Goal: Transaction & Acquisition: Subscribe to service/newsletter

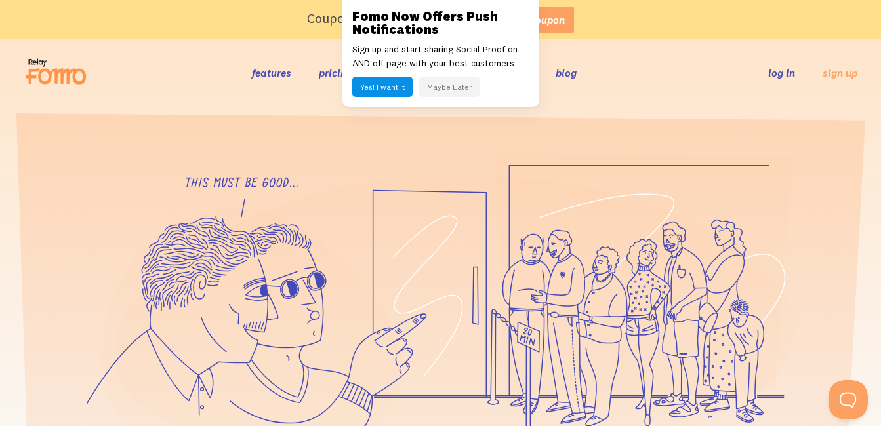
click at [434, 85] on button "Maybe Later" at bounding box center [449, 87] width 60 height 20
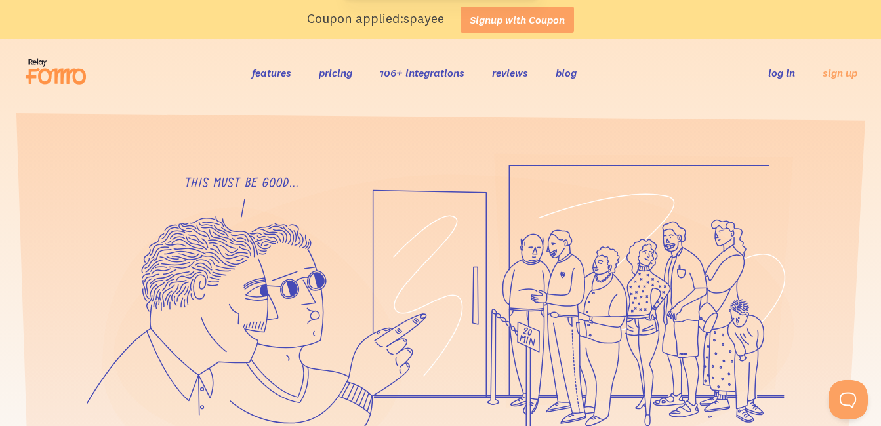
click at [529, 17] on link "Signup with Coupon" at bounding box center [516, 20] width 113 height 26
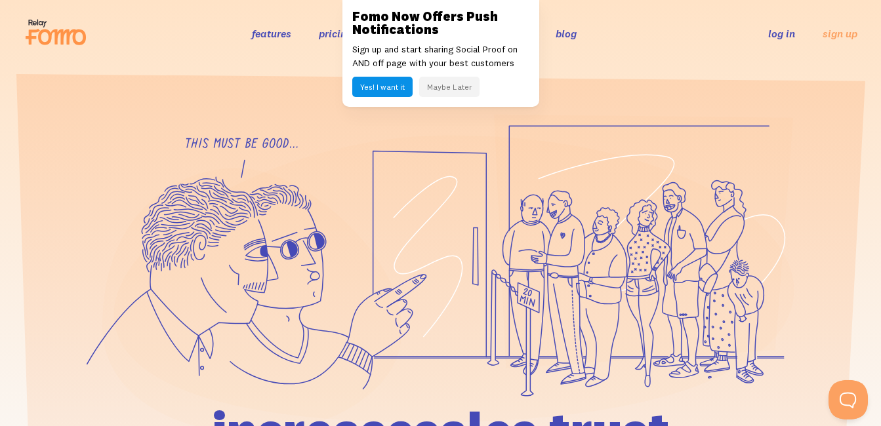
click at [443, 86] on button "Maybe Later" at bounding box center [449, 87] width 60 height 20
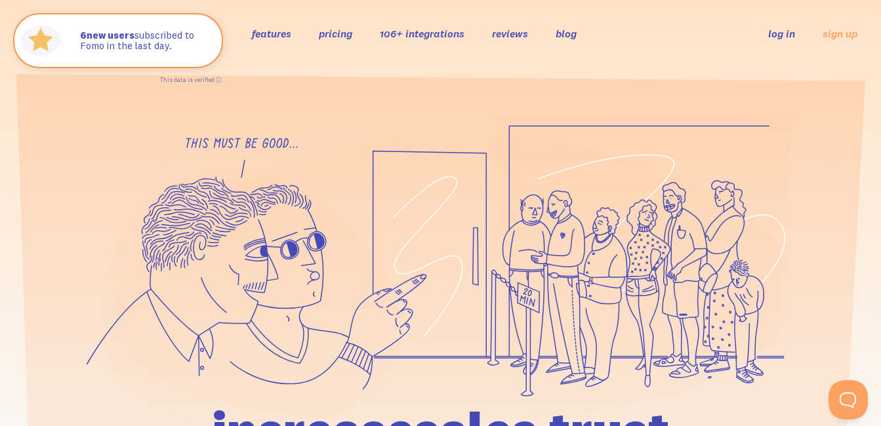
click at [785, 32] on link "log in" at bounding box center [781, 33] width 27 height 13
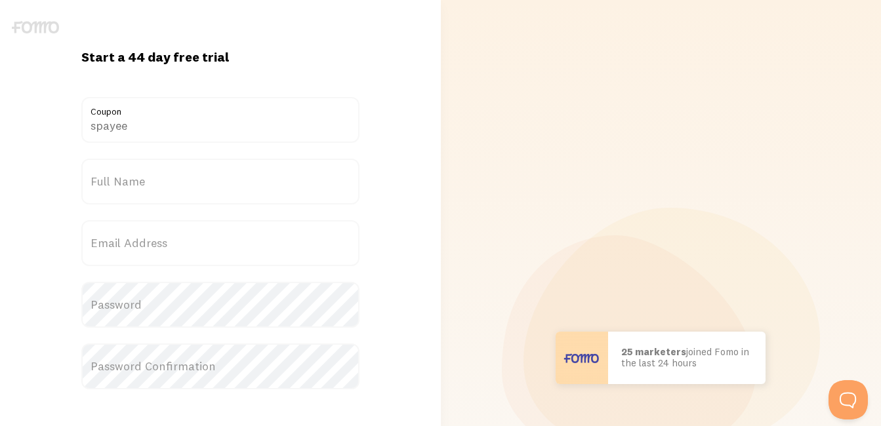
click at [199, 185] on label "Full Name" at bounding box center [220, 182] width 278 height 46
click at [199, 185] on input "Full Name" at bounding box center [220, 182] width 278 height 46
click at [199, 185] on label "Full Name" at bounding box center [220, 182] width 278 height 46
click at [199, 185] on input "Full Name" at bounding box center [220, 182] width 278 height 46
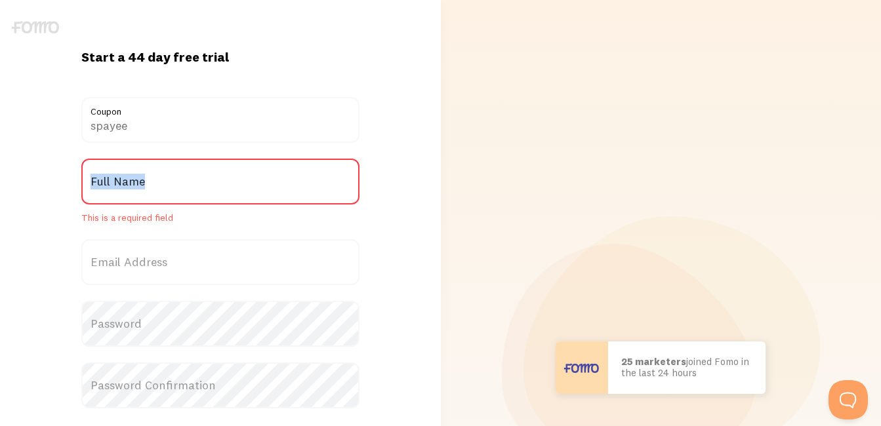
click at [199, 185] on label "Full Name" at bounding box center [220, 182] width 278 height 46
click at [199, 185] on input "Full Name" at bounding box center [220, 182] width 278 height 46
click at [199, 185] on label "Full Name" at bounding box center [220, 182] width 278 height 46
click at [199, 185] on input "Full Name" at bounding box center [220, 182] width 278 height 46
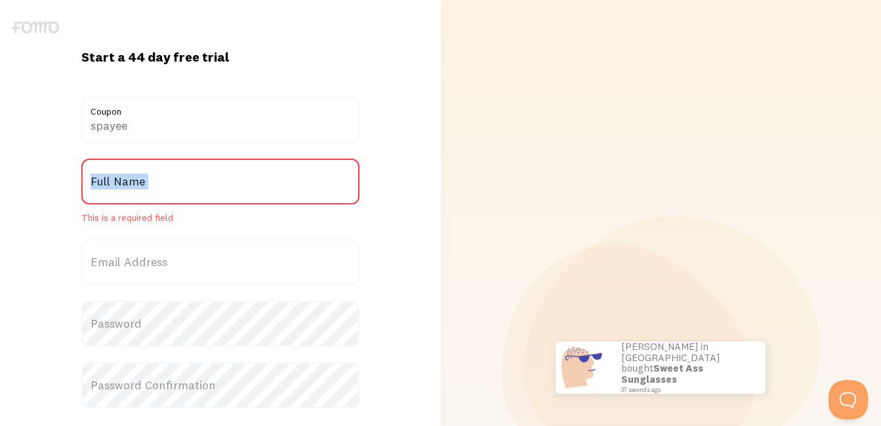
click at [241, 188] on label "Full Name" at bounding box center [220, 182] width 278 height 46
click at [241, 188] on input "Full Name" at bounding box center [220, 182] width 278 height 46
click at [241, 188] on label "Full Name" at bounding box center [220, 182] width 278 height 46
click at [241, 188] on input "Full Name" at bounding box center [220, 182] width 278 height 46
click at [250, 188] on label "Full Name" at bounding box center [220, 182] width 278 height 46
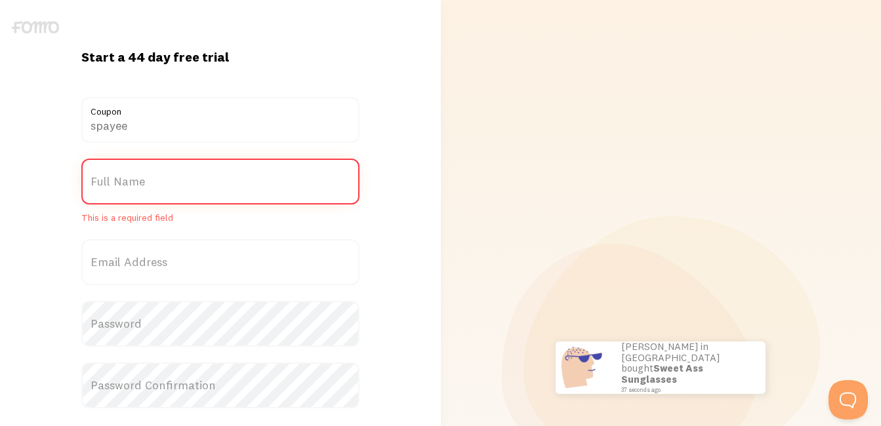
click at [250, 188] on input "Full Name" at bounding box center [220, 182] width 278 height 46
click at [250, 189] on label "Full Name" at bounding box center [220, 182] width 278 height 46
click at [250, 189] on input "Full Name" at bounding box center [220, 182] width 278 height 46
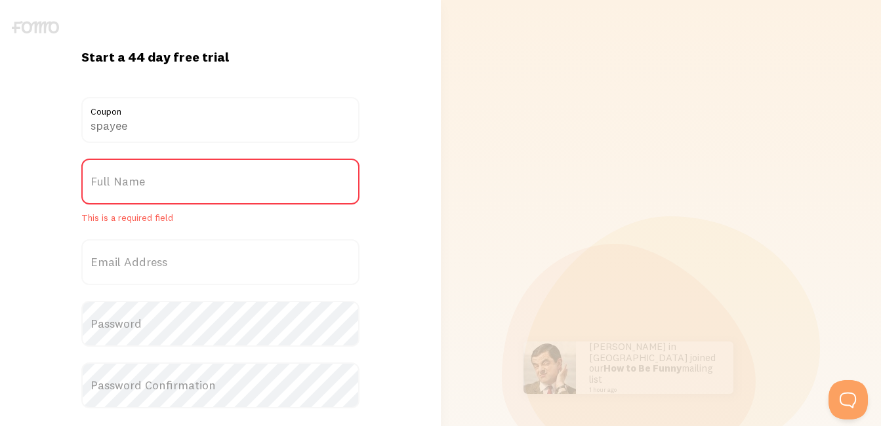
click at [201, 180] on label "Full Name" at bounding box center [220, 182] width 278 height 46
click at [201, 180] on input "Full Name" at bounding box center [220, 182] width 278 height 46
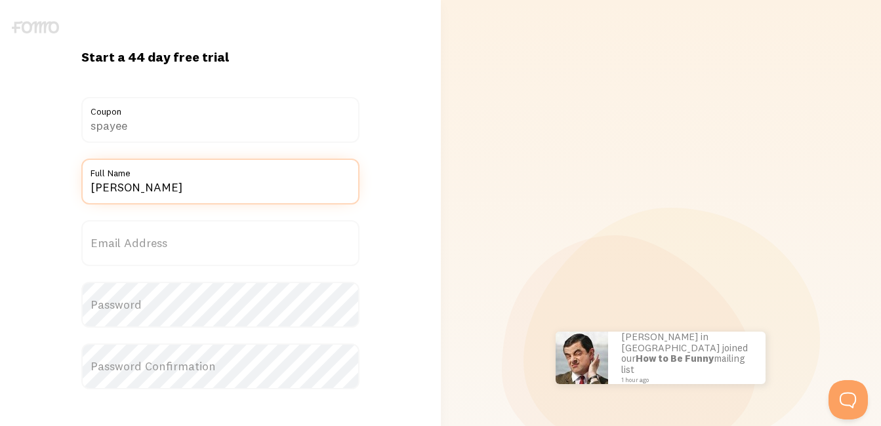
type input "sonika"
click at [136, 238] on label "Email Address" at bounding box center [220, 243] width 278 height 46
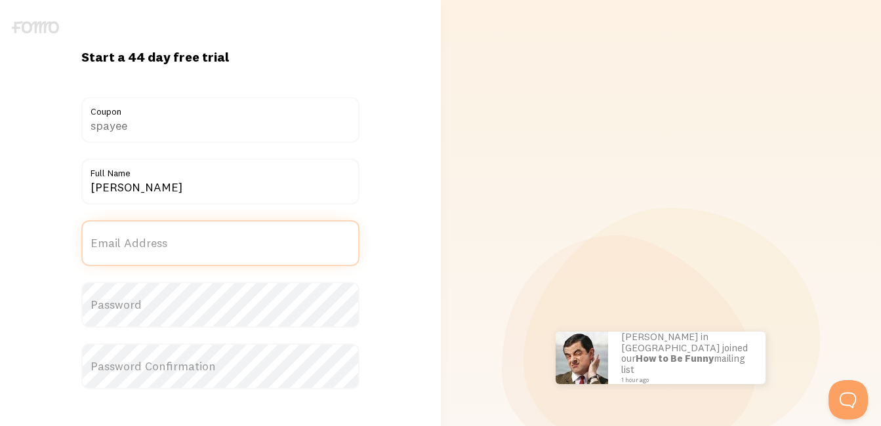
click at [136, 238] on input "Email Address" at bounding box center [220, 243] width 278 height 46
click at [136, 238] on label "Email Address" at bounding box center [220, 243] width 278 height 46
click at [136, 238] on input "Email Address" at bounding box center [220, 243] width 278 height 46
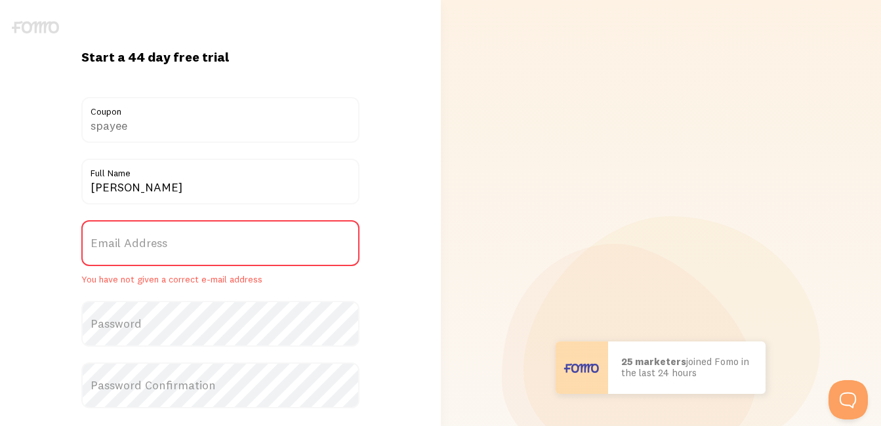
drag, startPoint x: 136, startPoint y: 238, endPoint x: 114, endPoint y: 239, distance: 21.7
click at [114, 239] on label "Email Address" at bounding box center [220, 243] width 278 height 46
click at [114, 239] on input "Email Address" at bounding box center [220, 243] width 278 height 46
click at [114, 239] on label "Email Address" at bounding box center [220, 243] width 278 height 46
click at [114, 239] on input "Email Address" at bounding box center [220, 243] width 278 height 46
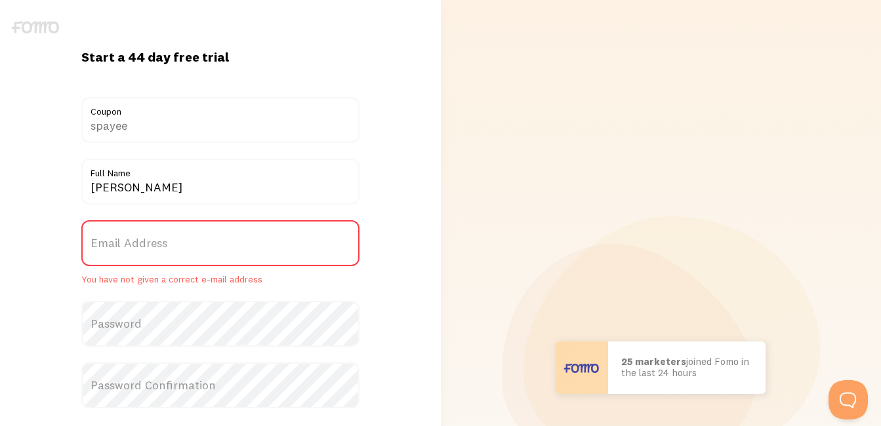
drag, startPoint x: 114, startPoint y: 239, endPoint x: 226, endPoint y: 256, distance: 112.7
click at [226, 256] on label "Email Address" at bounding box center [220, 243] width 278 height 46
click at [226, 256] on input "Email Address" at bounding box center [220, 243] width 278 height 46
click at [226, 256] on label "Email Address" at bounding box center [220, 243] width 278 height 46
click at [226, 256] on input "Email Address" at bounding box center [220, 243] width 278 height 46
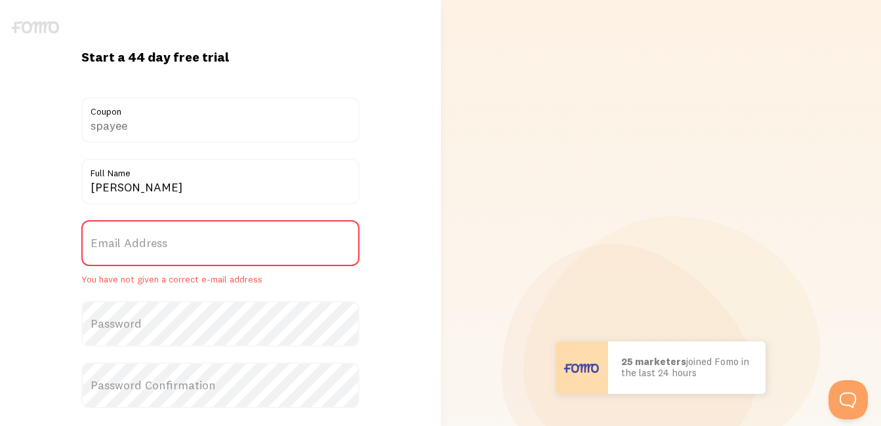
click at [209, 253] on label "Email Address" at bounding box center [220, 243] width 278 height 46
click at [209, 253] on input "Email Address" at bounding box center [220, 243] width 278 height 46
click at [209, 253] on label "Email Address" at bounding box center [220, 243] width 278 height 46
click at [209, 253] on input "Email Address" at bounding box center [220, 243] width 278 height 46
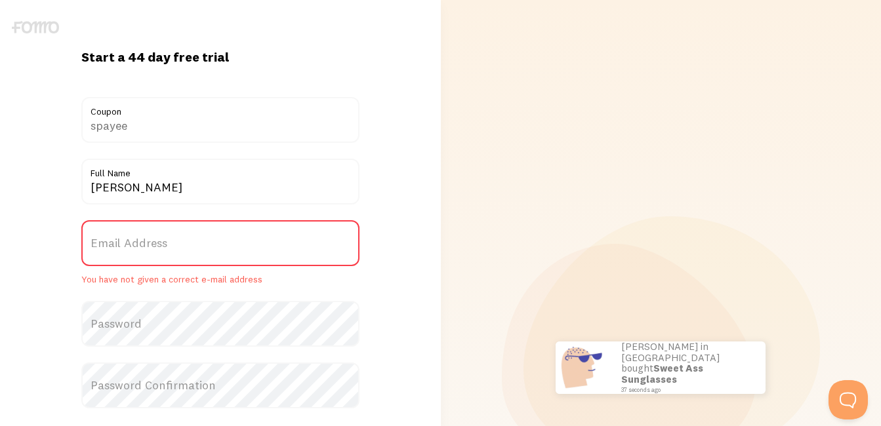
drag, startPoint x: 194, startPoint y: 241, endPoint x: 171, endPoint y: 243, distance: 23.0
click at [171, 243] on label "Email Address" at bounding box center [220, 243] width 278 height 46
click at [171, 243] on input "Email Address" at bounding box center [220, 243] width 278 height 46
click at [171, 243] on label "Email Address" at bounding box center [220, 243] width 278 height 46
click at [171, 243] on input "Email Address" at bounding box center [220, 243] width 278 height 46
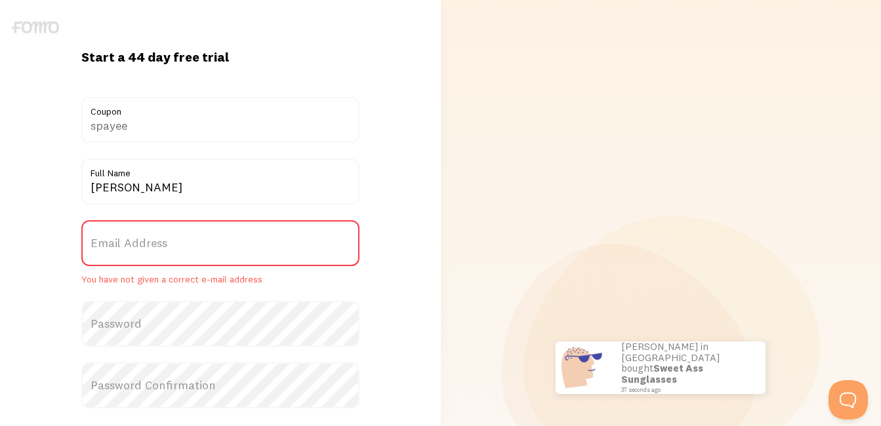
drag, startPoint x: 170, startPoint y: 242, endPoint x: 160, endPoint y: 245, distance: 10.2
drag, startPoint x: 160, startPoint y: 245, endPoint x: 120, endPoint y: 239, distance: 40.3
click at [120, 239] on label "Email Address" at bounding box center [220, 243] width 278 height 46
click at [120, 239] on input "Email Address" at bounding box center [220, 243] width 278 height 46
click at [120, 239] on label "Email Address" at bounding box center [220, 243] width 278 height 46
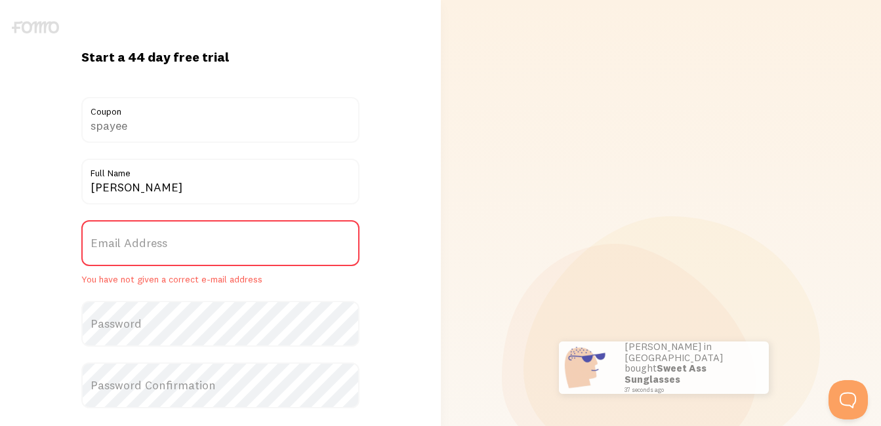
click at [120, 239] on input "Email Address" at bounding box center [220, 243] width 278 height 46
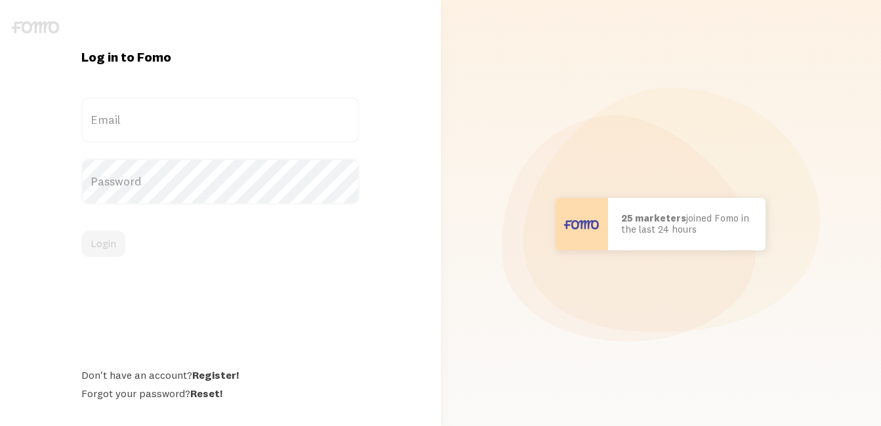
drag, startPoint x: 241, startPoint y: 113, endPoint x: 232, endPoint y: 119, distance: 10.9
click at [233, 119] on label "Email" at bounding box center [220, 120] width 278 height 46
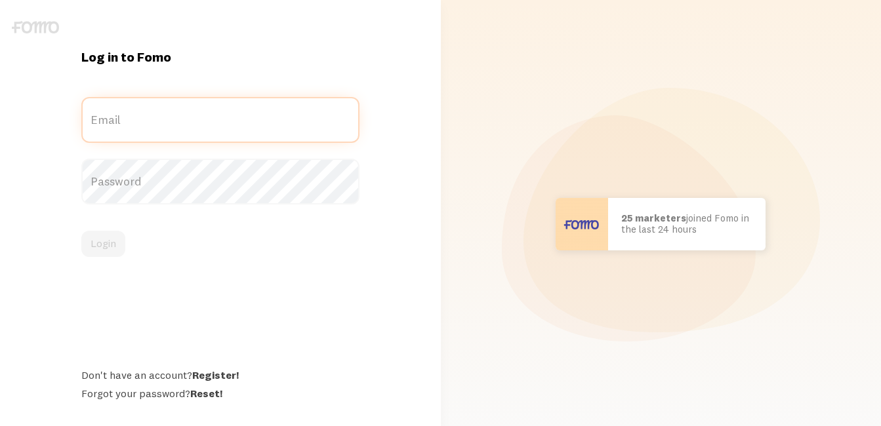
click at [233, 119] on input "Email" at bounding box center [220, 120] width 278 height 46
type input "s"
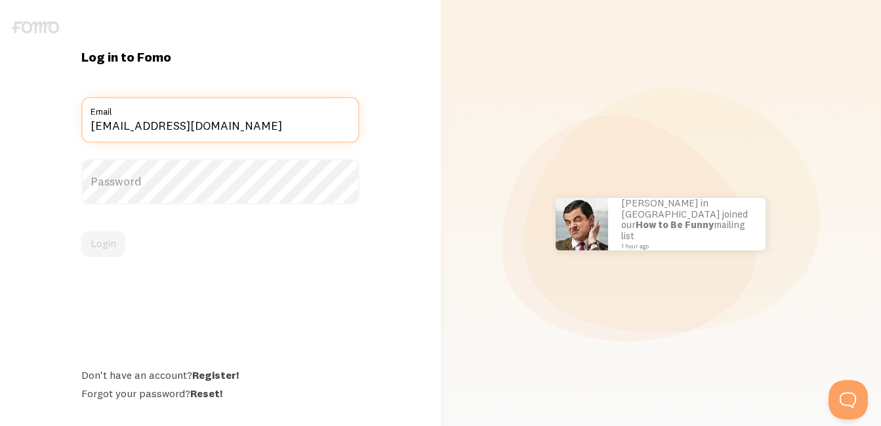
type input "indiaalld@gmail.com"
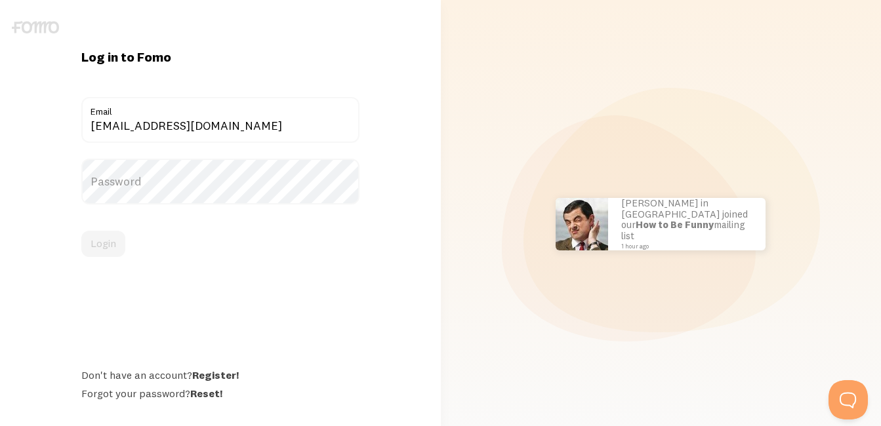
click at [157, 180] on label "Password" at bounding box center [220, 182] width 278 height 46
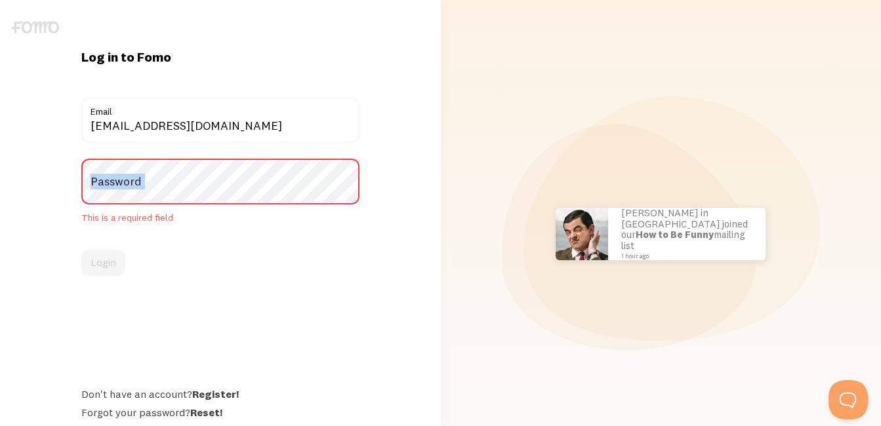
drag, startPoint x: 157, startPoint y: 180, endPoint x: 217, endPoint y: 193, distance: 61.7
click at [217, 195] on label "Password" at bounding box center [220, 182] width 278 height 46
click at [217, 194] on label "Password" at bounding box center [220, 182] width 278 height 46
click at [195, 182] on label "Password" at bounding box center [220, 182] width 278 height 46
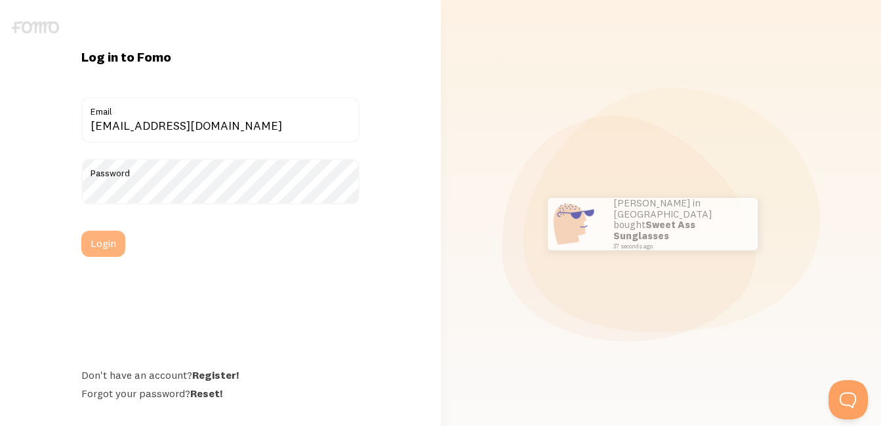
click at [117, 243] on button "Login" at bounding box center [103, 244] width 44 height 26
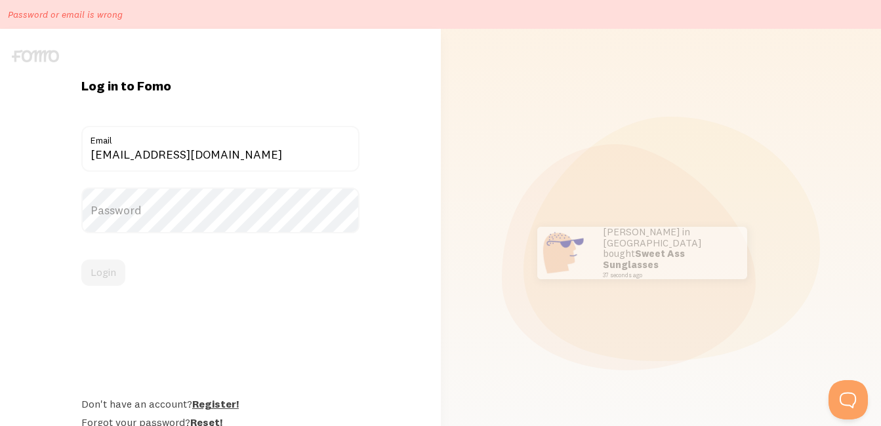
click at [218, 403] on link "Register!" at bounding box center [215, 403] width 47 height 13
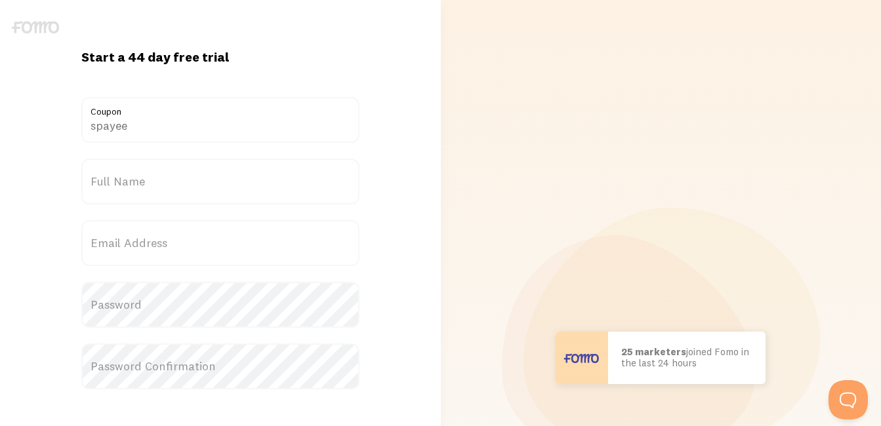
click at [152, 184] on label "Full Name" at bounding box center [220, 182] width 278 height 46
click at [152, 184] on input "Full Name" at bounding box center [220, 182] width 278 height 46
click at [152, 184] on label "Full Name" at bounding box center [220, 182] width 278 height 46
click at [152, 184] on input "Full Name" at bounding box center [220, 182] width 278 height 46
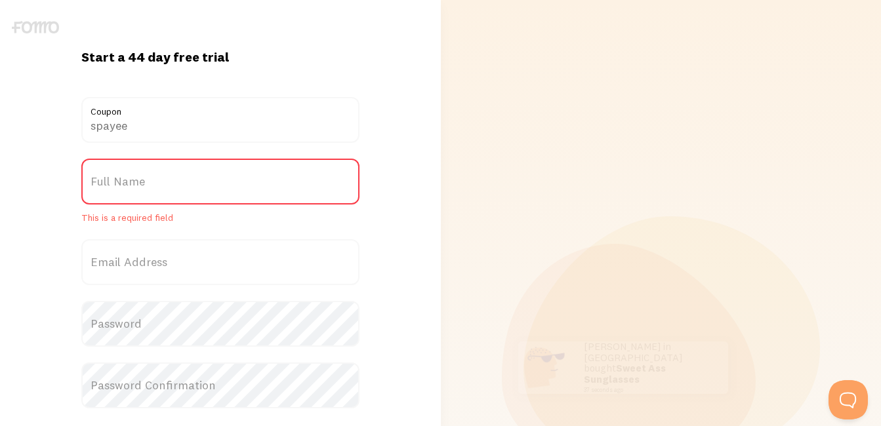
drag, startPoint x: 146, startPoint y: 190, endPoint x: 122, endPoint y: 177, distance: 27.0
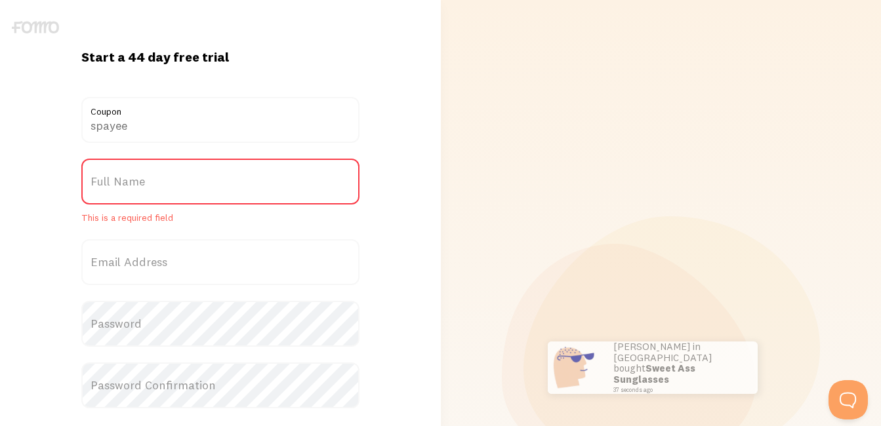
drag, startPoint x: 122, startPoint y: 177, endPoint x: 96, endPoint y: 167, distance: 27.4
click at [95, 163] on label "Full Name" at bounding box center [220, 182] width 278 height 46
click at [95, 163] on input "Full Name" at bounding box center [220, 182] width 278 height 46
drag, startPoint x: 96, startPoint y: 167, endPoint x: 100, endPoint y: 174, distance: 7.3
click at [100, 173] on label "Full Name" at bounding box center [220, 182] width 278 height 46
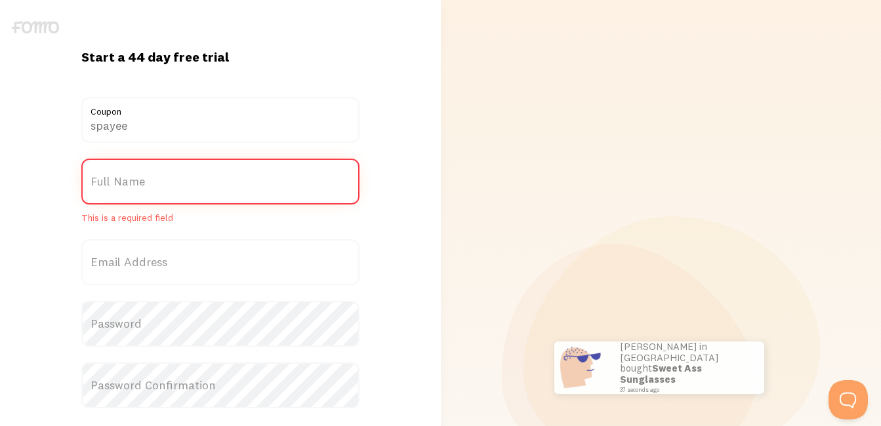
click at [100, 173] on input "Full Name" at bounding box center [220, 182] width 278 height 46
click at [100, 174] on label "Full Name" at bounding box center [220, 182] width 278 height 46
click at [100, 174] on input "Full Name" at bounding box center [220, 182] width 278 height 46
click at [100, 174] on label "Full Name" at bounding box center [220, 182] width 278 height 46
click at [100, 174] on input "Full Name" at bounding box center [220, 182] width 278 height 46
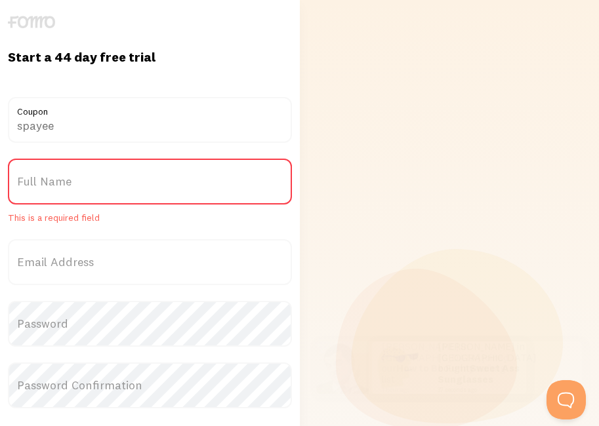
click at [111, 186] on label "Full Name" at bounding box center [150, 182] width 284 height 46
click at [111, 186] on input "Full Name" at bounding box center [150, 182] width 284 height 46
click at [111, 186] on label "Full Name" at bounding box center [150, 182] width 284 height 46
click at [111, 186] on input "Full Name" at bounding box center [150, 182] width 284 height 46
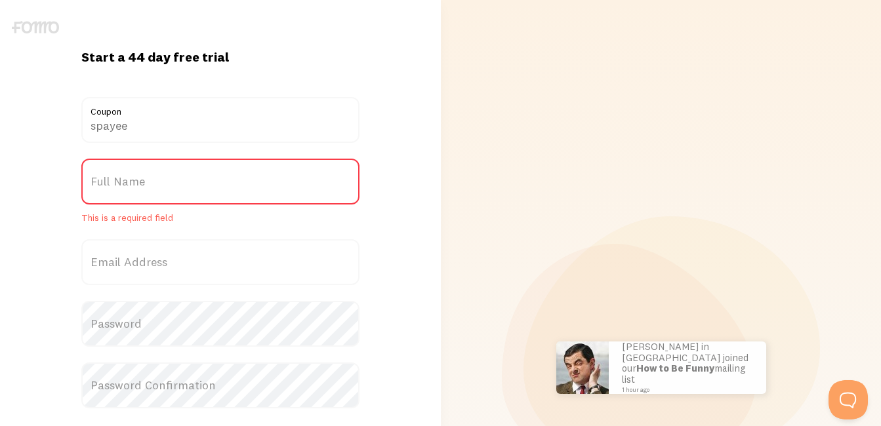
click at [203, 183] on label "Full Name" at bounding box center [220, 182] width 278 height 46
click at [203, 183] on input "Full Name" at bounding box center [220, 182] width 278 height 46
click at [203, 183] on label "Full Name" at bounding box center [220, 182] width 278 height 46
click at [203, 183] on input "Full Name" at bounding box center [220, 182] width 278 height 46
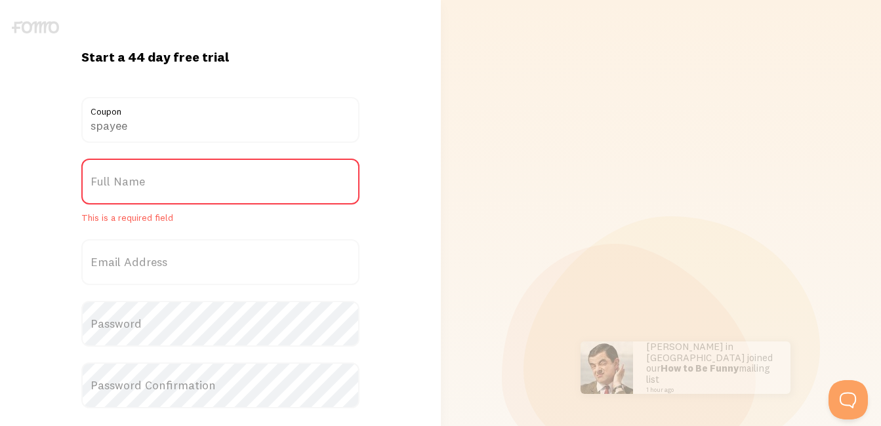
click at [203, 183] on label "Full Name" at bounding box center [220, 182] width 278 height 46
click at [203, 183] on input "Full Name" at bounding box center [220, 182] width 278 height 46
click at [203, 183] on label "Full Name" at bounding box center [220, 182] width 278 height 46
click at [203, 183] on input "Full Name" at bounding box center [220, 182] width 278 height 46
click at [203, 183] on label "Full Name" at bounding box center [220, 182] width 278 height 46
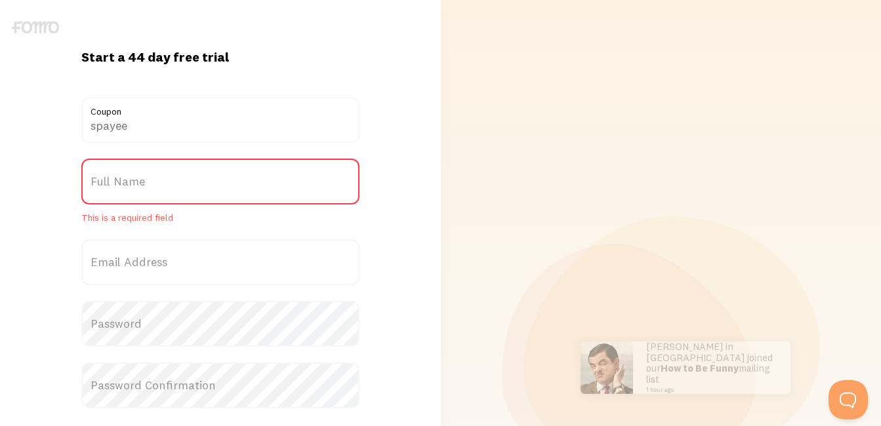
click at [203, 183] on input "Full Name" at bounding box center [220, 182] width 278 height 46
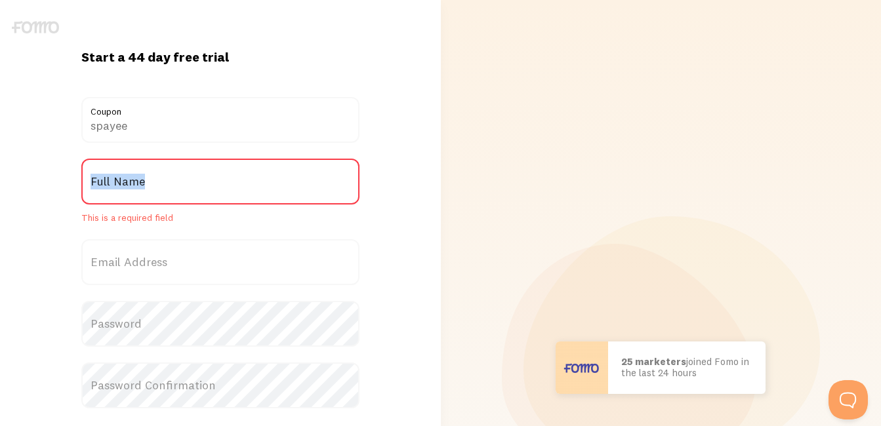
click at [197, 182] on label "Full Name" at bounding box center [220, 182] width 278 height 46
click at [197, 182] on input "Full Name" at bounding box center [220, 182] width 278 height 46
click at [197, 182] on label "Full Name" at bounding box center [220, 182] width 278 height 46
click at [197, 182] on input "Full Name" at bounding box center [220, 182] width 278 height 46
click at [197, 182] on label "Full Name" at bounding box center [220, 182] width 278 height 46
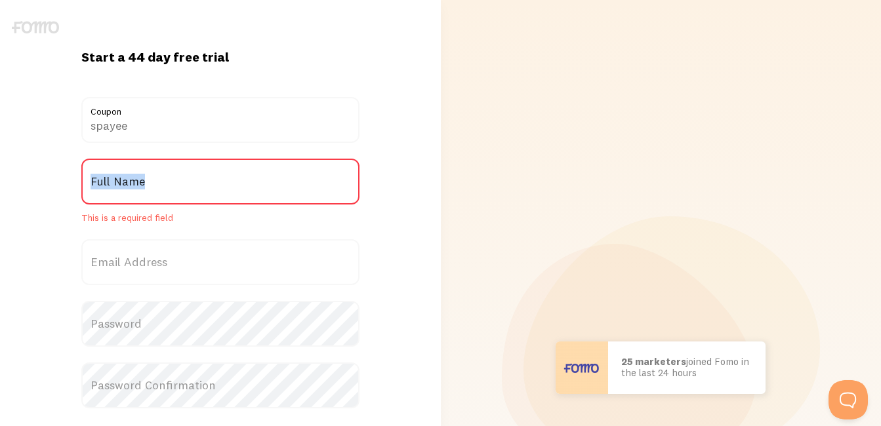
click at [197, 182] on input "Full Name" at bounding box center [220, 182] width 278 height 46
drag, startPoint x: 197, startPoint y: 182, endPoint x: 117, endPoint y: 212, distance: 85.5
drag, startPoint x: 117, startPoint y: 212, endPoint x: 85, endPoint y: 179, distance: 46.8
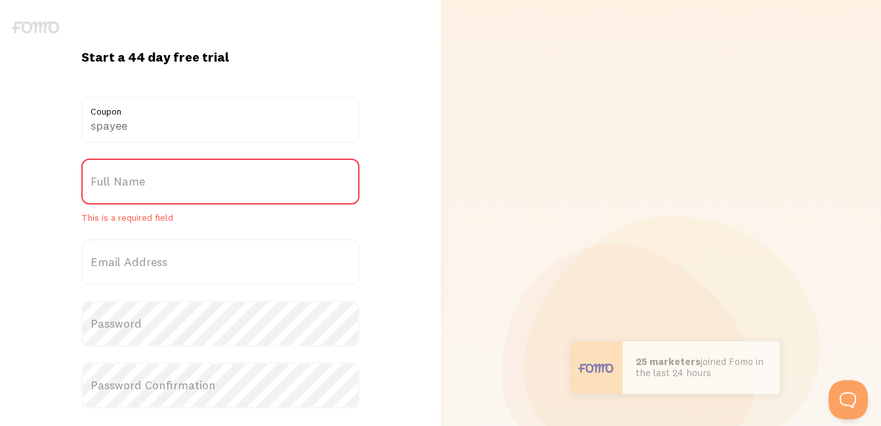
drag, startPoint x: 85, startPoint y: 179, endPoint x: 184, endPoint y: 132, distance: 109.4
click at [184, 132] on input "spayee" at bounding box center [220, 120] width 278 height 46
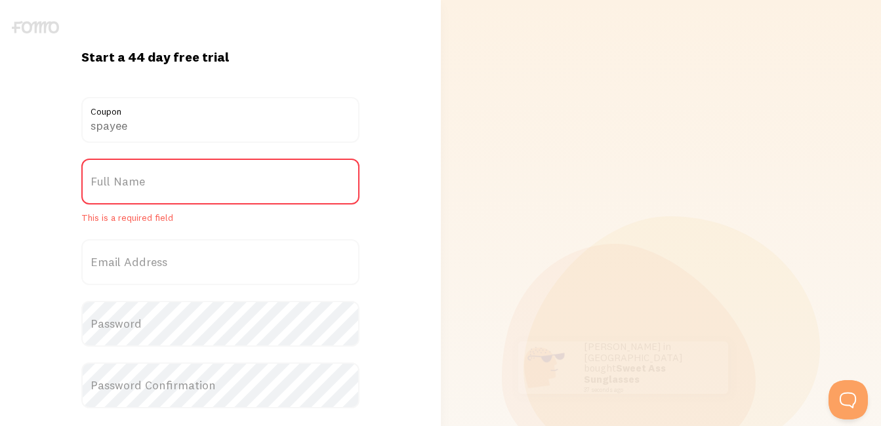
drag, startPoint x: 184, startPoint y: 132, endPoint x: 104, endPoint y: 178, distance: 91.4
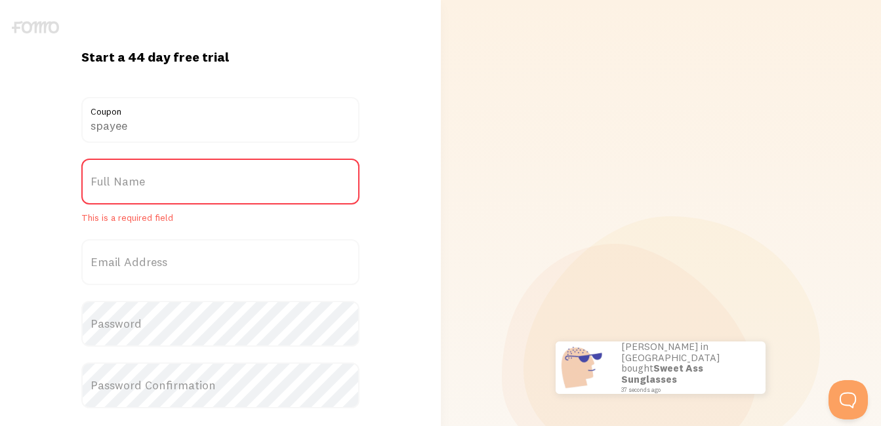
drag, startPoint x: 104, startPoint y: 178, endPoint x: 399, endPoint y: 268, distance: 308.5
click at [399, 267] on div "Start a 44 day free trial {{ count }} people signed up today! spayee Coupon Tit…" at bounding box center [220, 368] width 441 height 638
click at [399, 268] on div "Start a 44 day free trial {{ count }} people signed up today! spayee Coupon Tit…" at bounding box center [220, 368] width 441 height 638
click at [154, 183] on label "Full Name" at bounding box center [220, 182] width 278 height 46
click at [154, 183] on input "Full Name" at bounding box center [220, 182] width 278 height 46
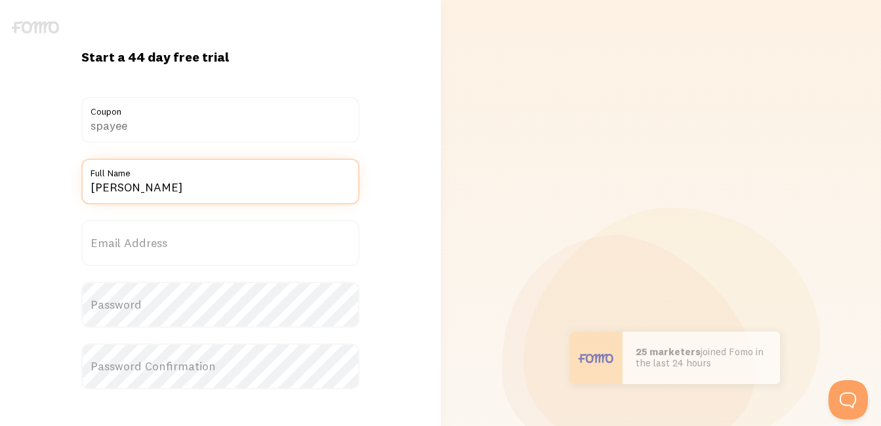
type input "[PERSON_NAME]"
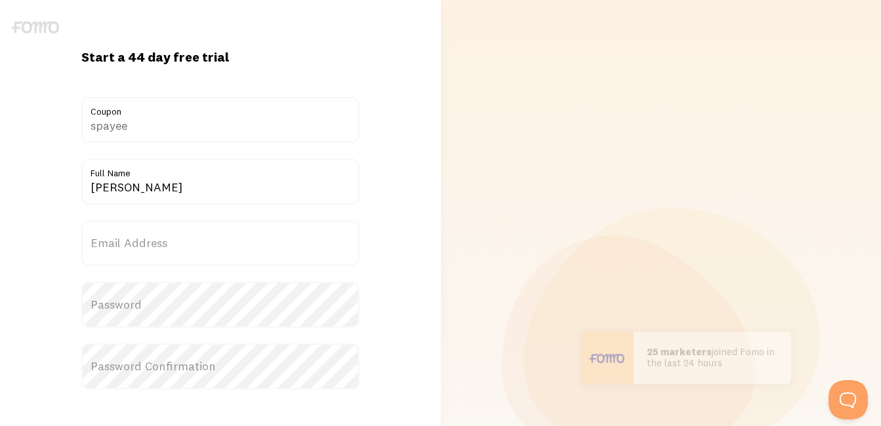
click at [191, 254] on label "Email Address" at bounding box center [220, 243] width 278 height 46
click at [191, 254] on input "Email Address" at bounding box center [220, 243] width 278 height 46
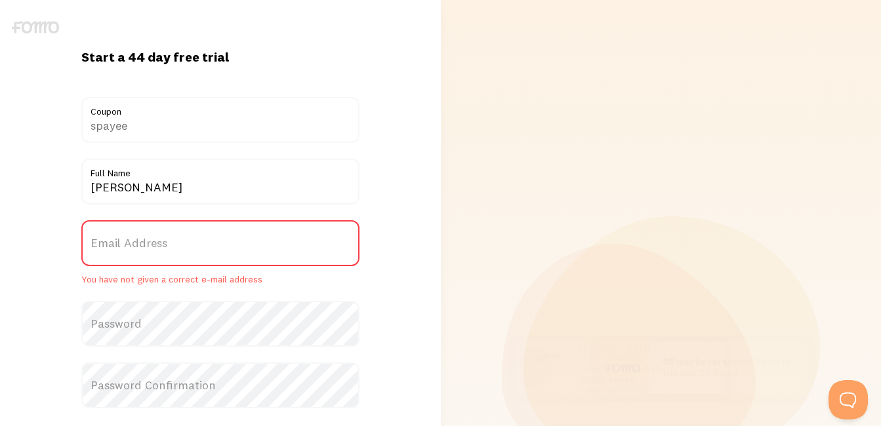
click at [191, 254] on label "Email Address" at bounding box center [220, 243] width 278 height 46
click at [191, 254] on input "Email Address" at bounding box center [220, 243] width 278 height 46
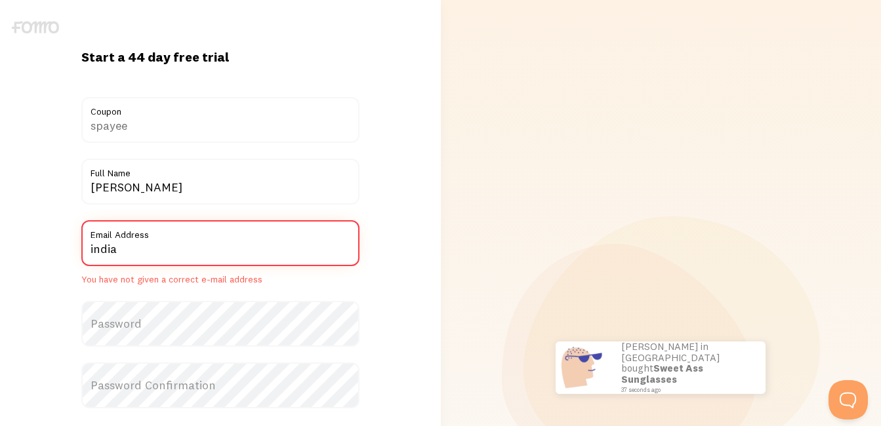
type input "[EMAIL_ADDRESS][DOMAIN_NAME]"
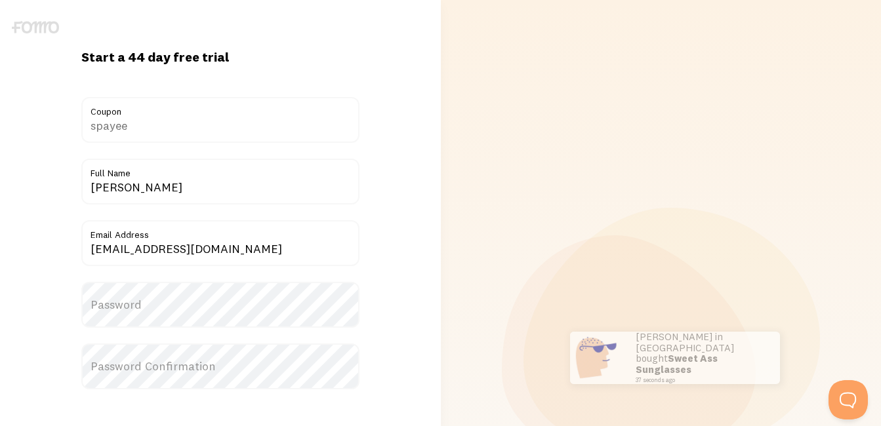
click at [149, 300] on label "Password" at bounding box center [220, 305] width 278 height 46
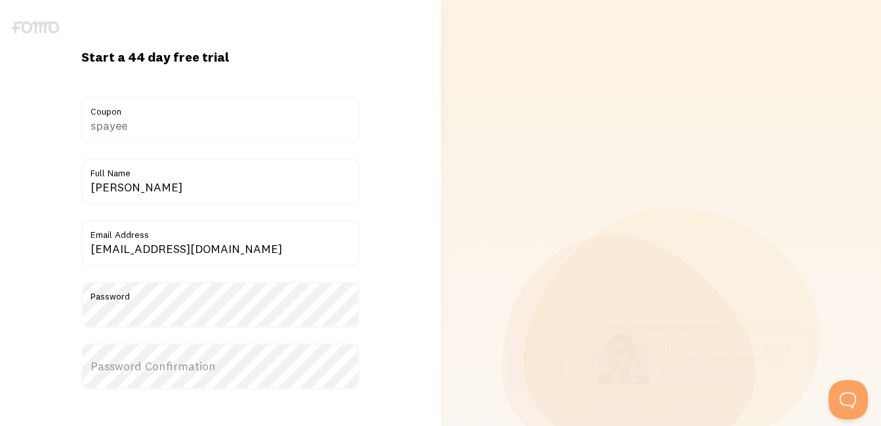
click at [135, 371] on label "Password Confirmation" at bounding box center [220, 367] width 278 height 46
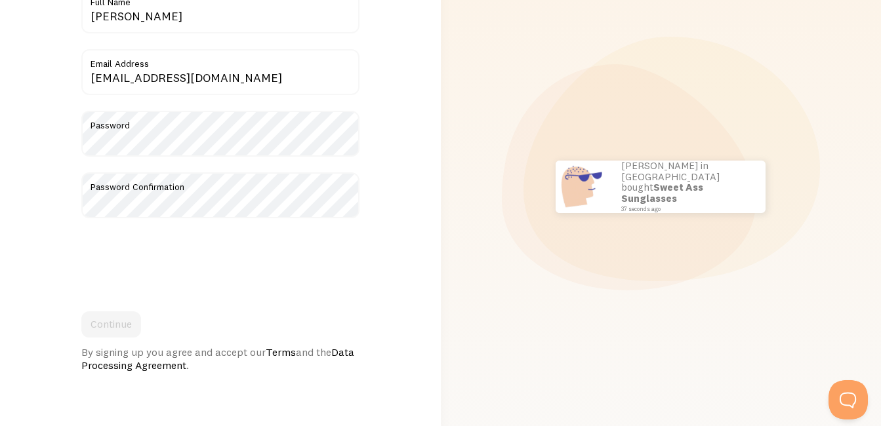
scroll to position [172, 0]
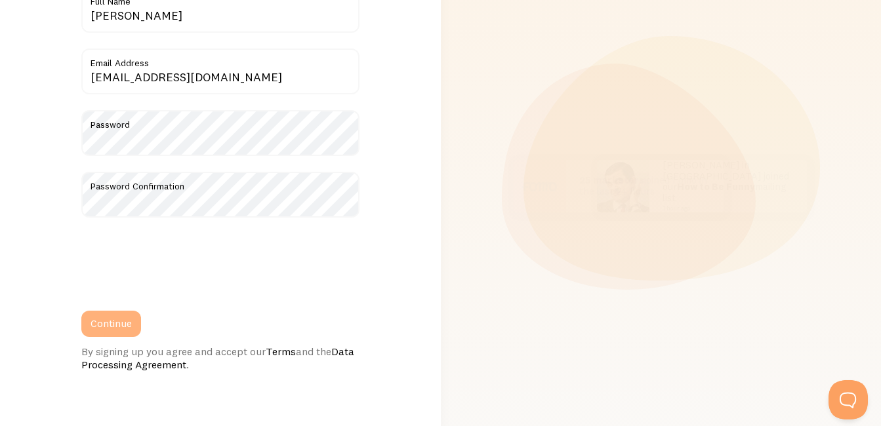
click at [128, 325] on button "Continue" at bounding box center [111, 324] width 60 height 26
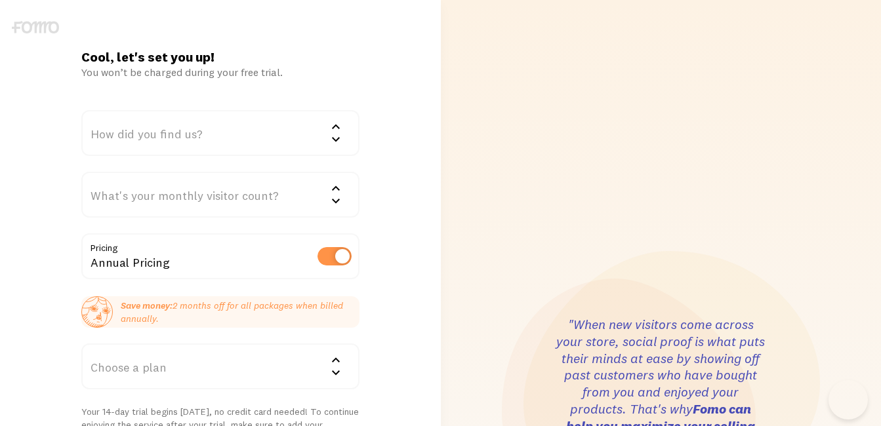
click at [316, 140] on div "How did you find us?" at bounding box center [220, 133] width 278 height 46
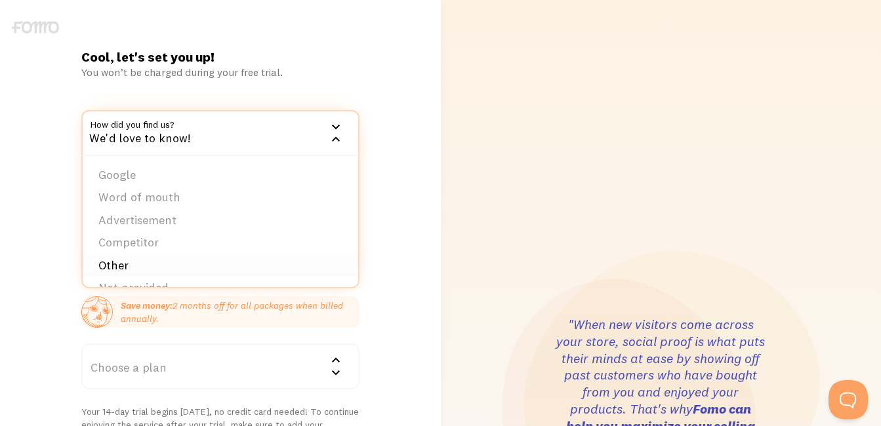
click at [110, 263] on li "Other" at bounding box center [220, 265] width 275 height 23
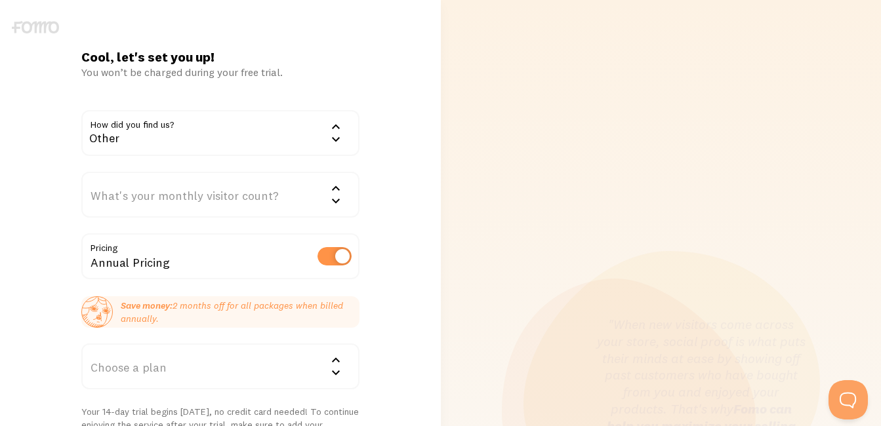
click at [138, 197] on div "What's your monthly visitor count?" at bounding box center [220, 195] width 278 height 46
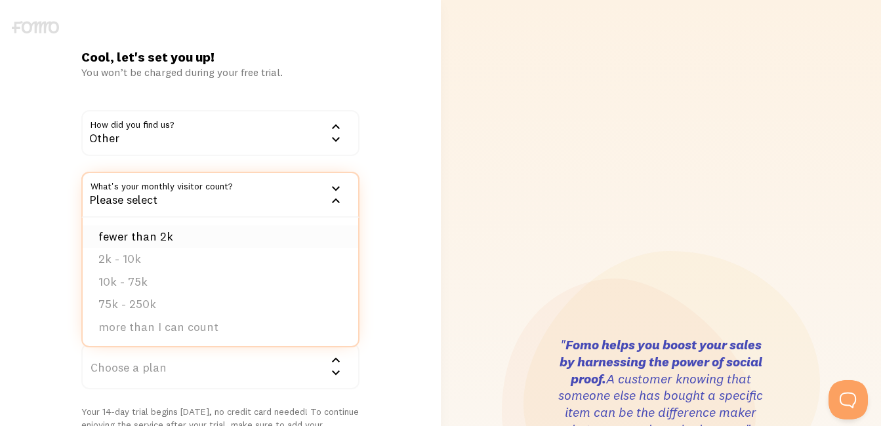
click at [126, 235] on li "fewer than 2k" at bounding box center [220, 237] width 275 height 23
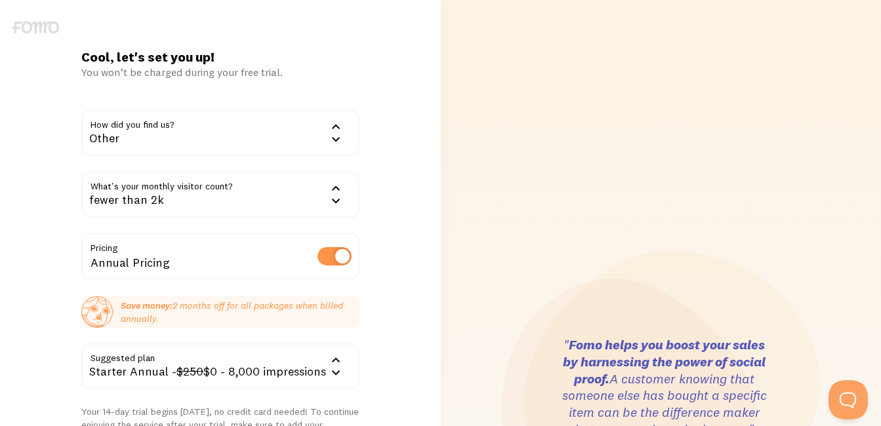
click at [341, 250] on label at bounding box center [334, 256] width 34 height 18
click at [341, 250] on input "checkbox" at bounding box center [334, 256] width 34 height 18
checkbox input "false"
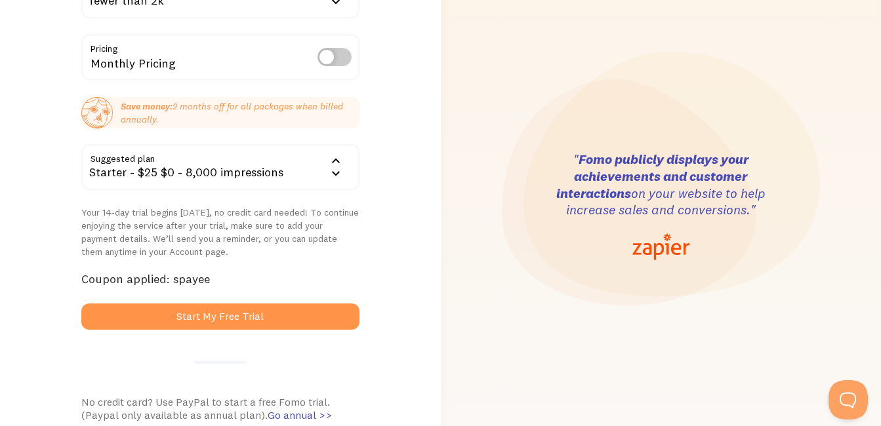
scroll to position [200, 0]
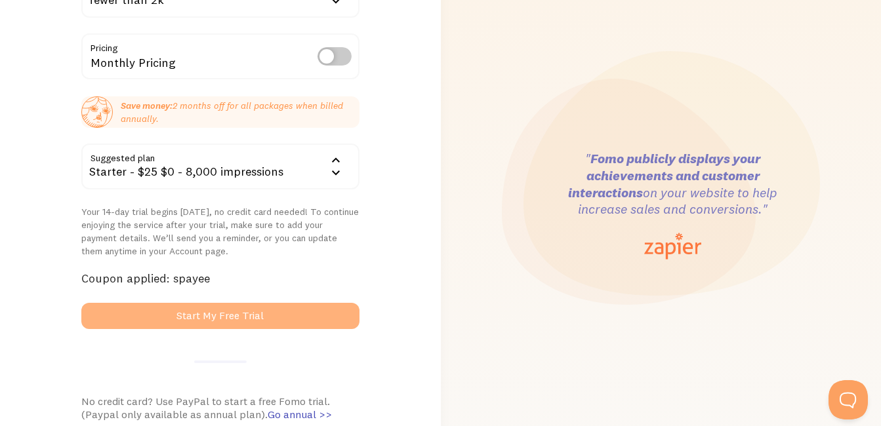
click at [211, 319] on button "Start My Free Trial" at bounding box center [220, 316] width 278 height 26
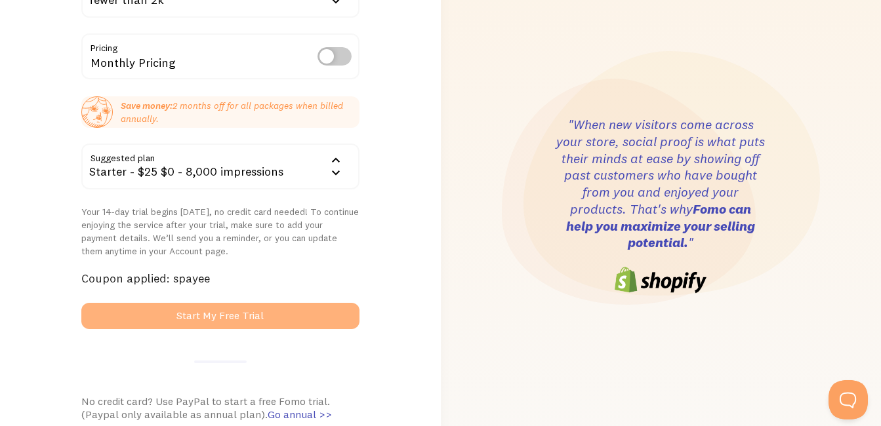
click at [211, 319] on button "Start My Free Trial" at bounding box center [220, 316] width 278 height 26
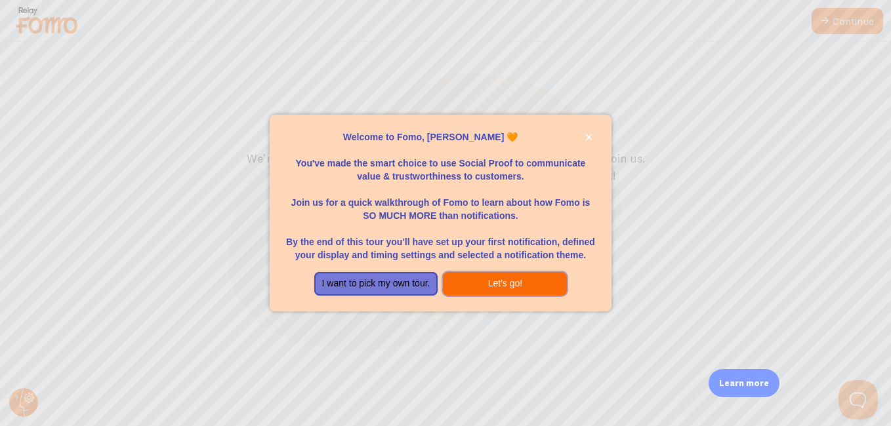
click at [464, 281] on button "Let's go!" at bounding box center [505, 284] width 124 height 24
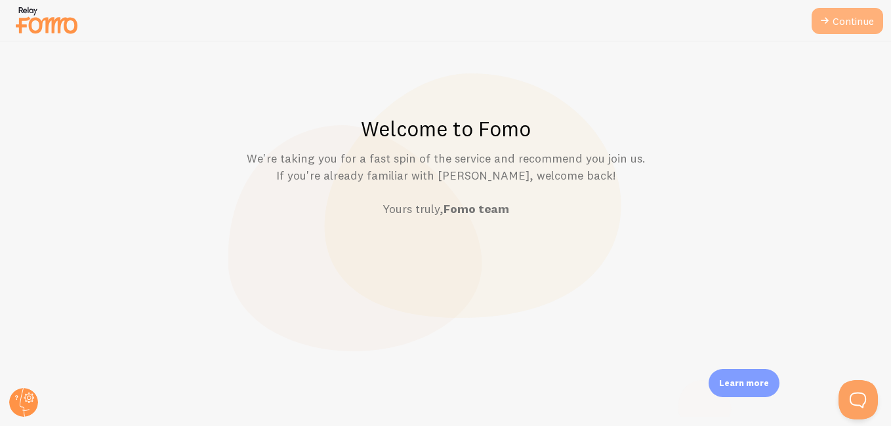
click at [830, 24] on icon at bounding box center [825, 21] width 16 height 16
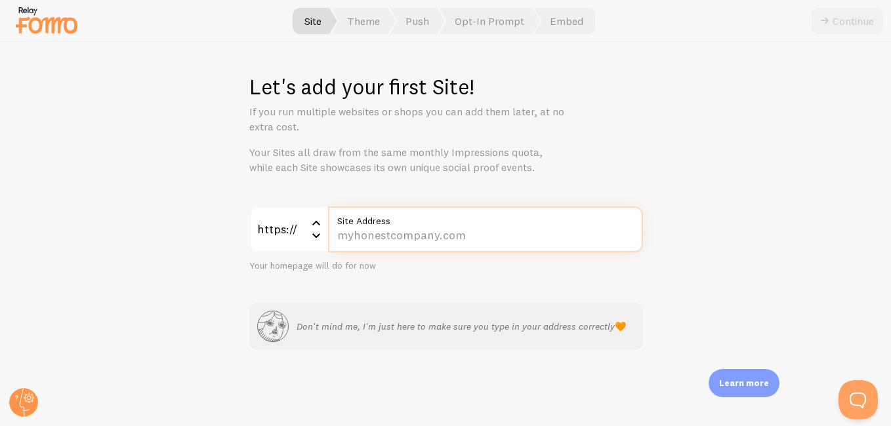
click at [398, 235] on input "Site Address" at bounding box center [485, 230] width 315 height 46
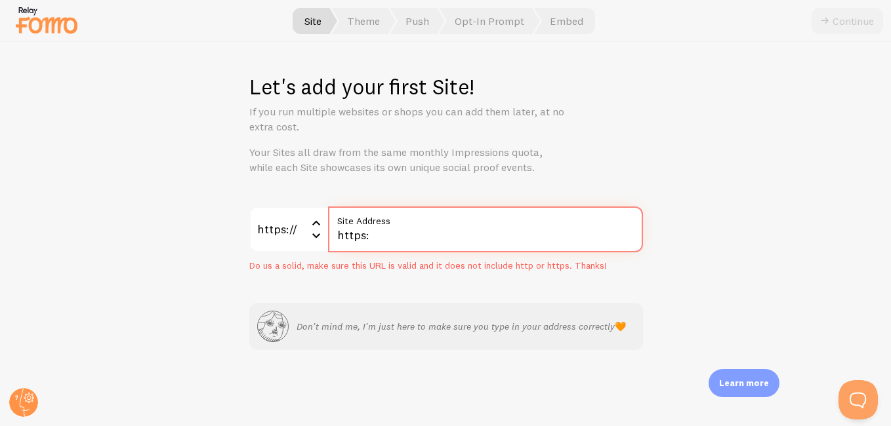
type input "https:/"
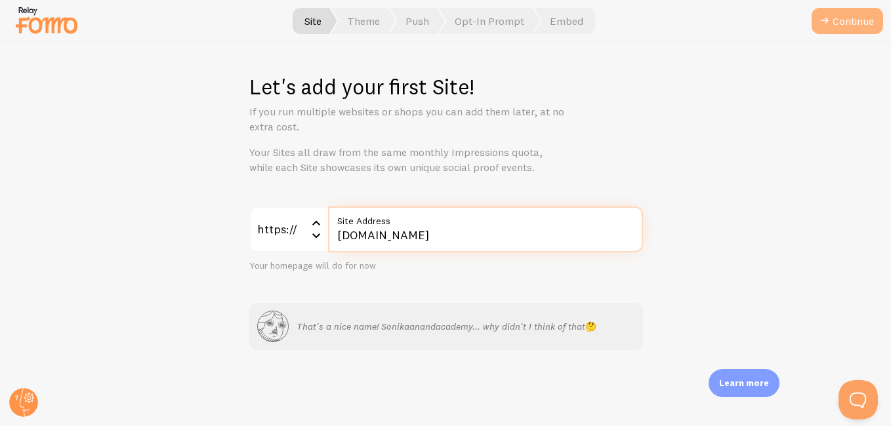
type input "[DOMAIN_NAME]"
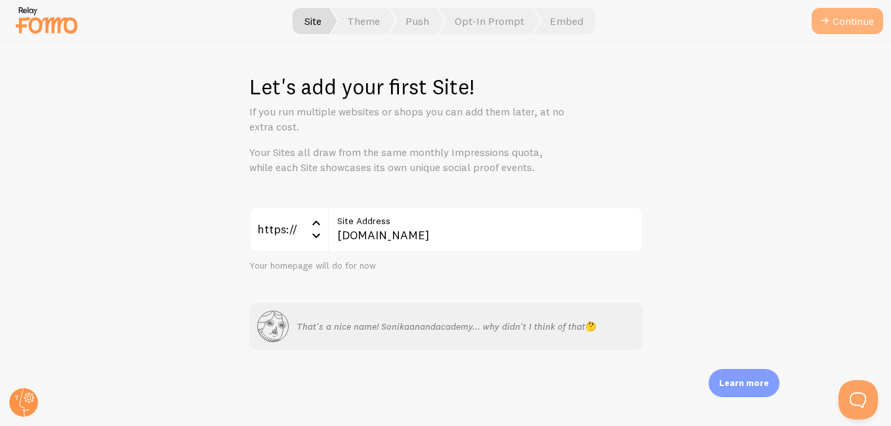
click at [849, 23] on button "Continue" at bounding box center [846, 21] width 71 height 26
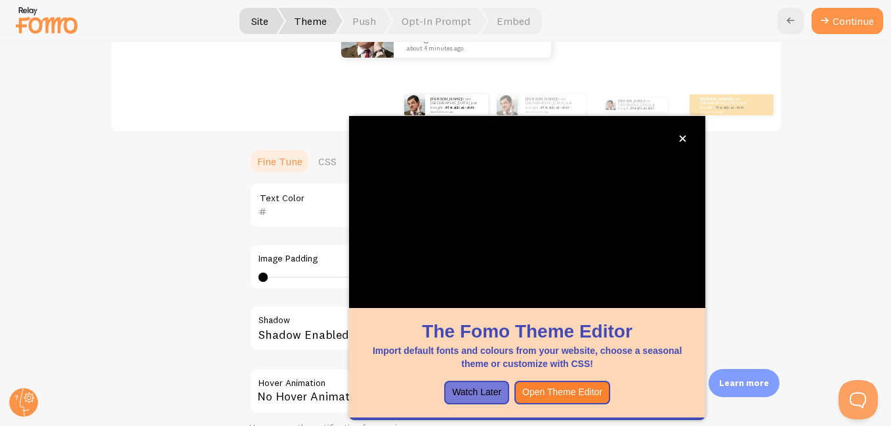
scroll to position [212, 0]
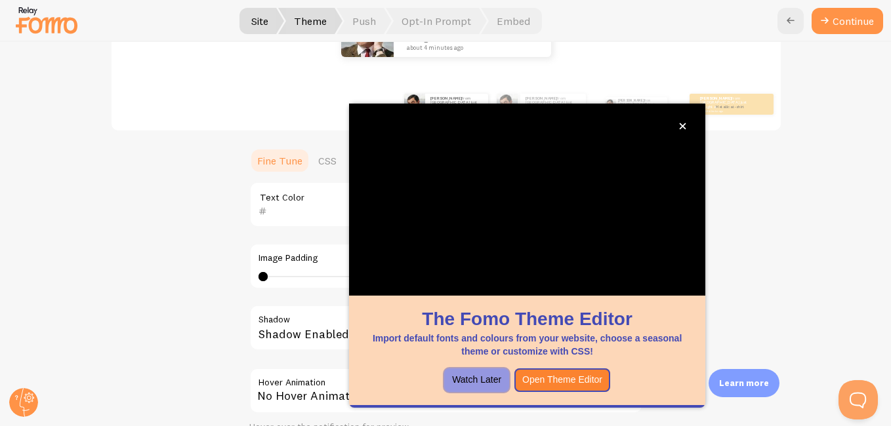
click at [480, 376] on button "Watch Later" at bounding box center [476, 381] width 65 height 24
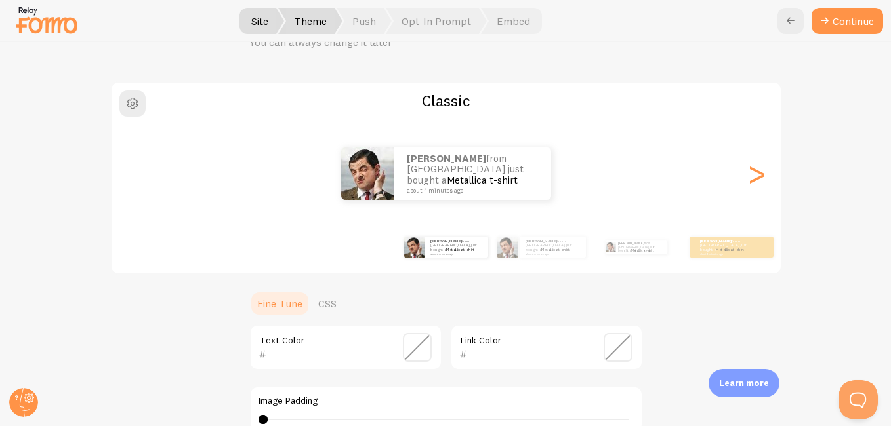
scroll to position [115, 0]
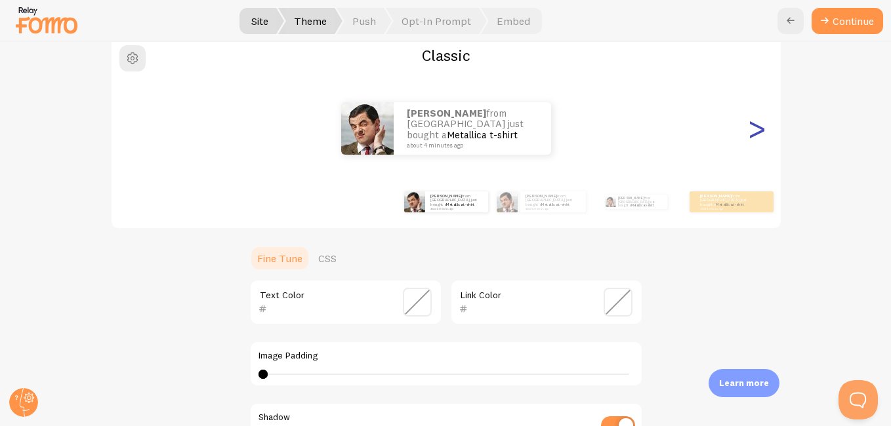
click at [750, 130] on div ">" at bounding box center [757, 128] width 16 height 94
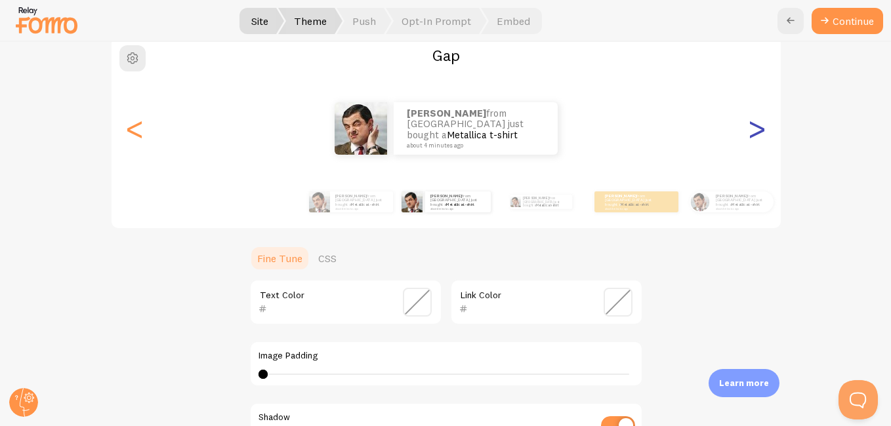
click at [750, 130] on div ">" at bounding box center [757, 128] width 16 height 94
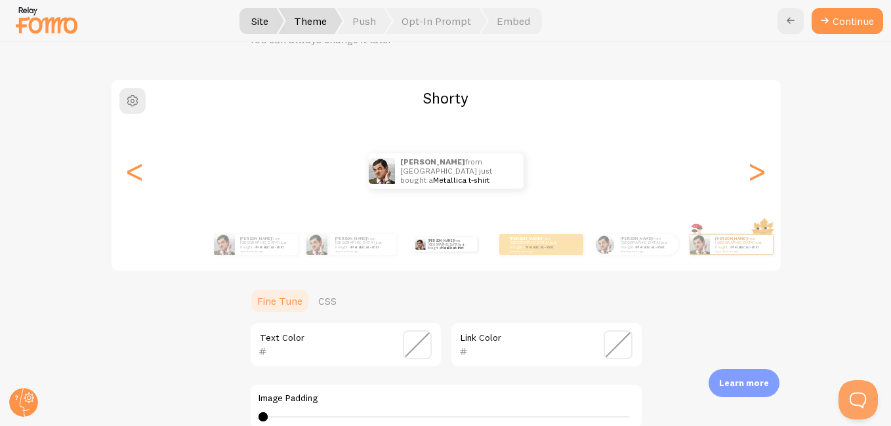
scroll to position [0, 0]
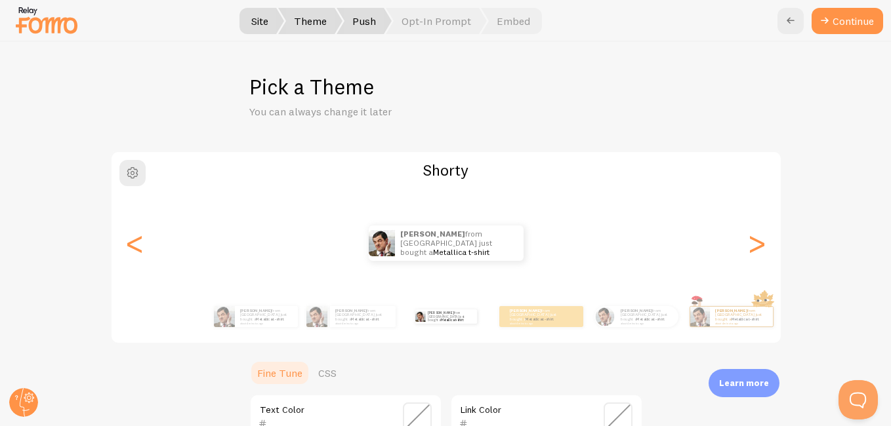
click at [359, 14] on span "Push" at bounding box center [363, 21] width 55 height 26
click at [359, 21] on span "Push" at bounding box center [363, 21] width 55 height 26
click at [856, 28] on button "Continue" at bounding box center [846, 21] width 71 height 26
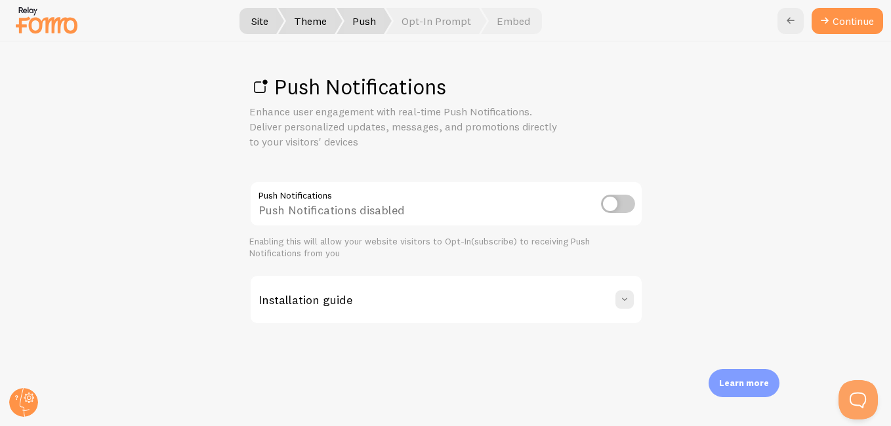
click at [605, 202] on input "checkbox" at bounding box center [618, 204] width 34 height 18
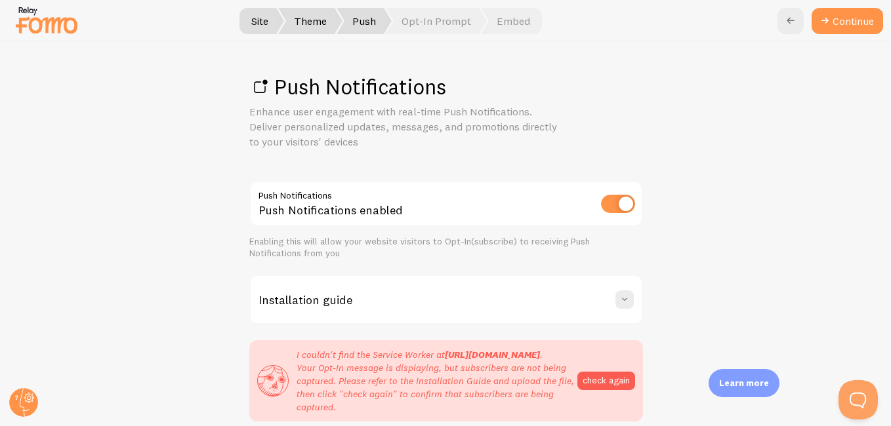
scroll to position [71, 0]
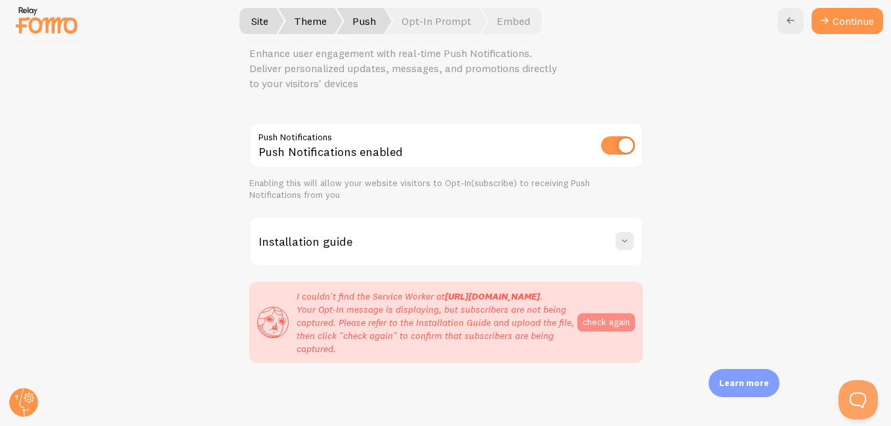
click at [610, 313] on button "check again" at bounding box center [606, 322] width 58 height 18
click at [607, 136] on input "checkbox" at bounding box center [618, 145] width 34 height 18
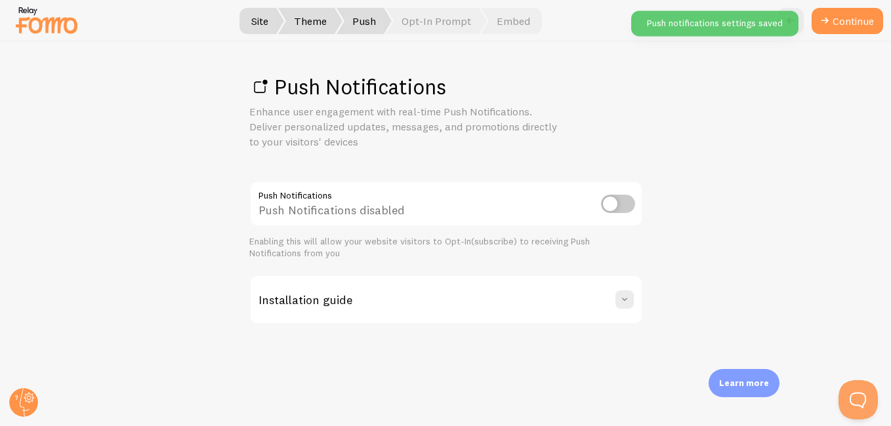
click at [388, 34] on div at bounding box center [445, 21] width 891 height 42
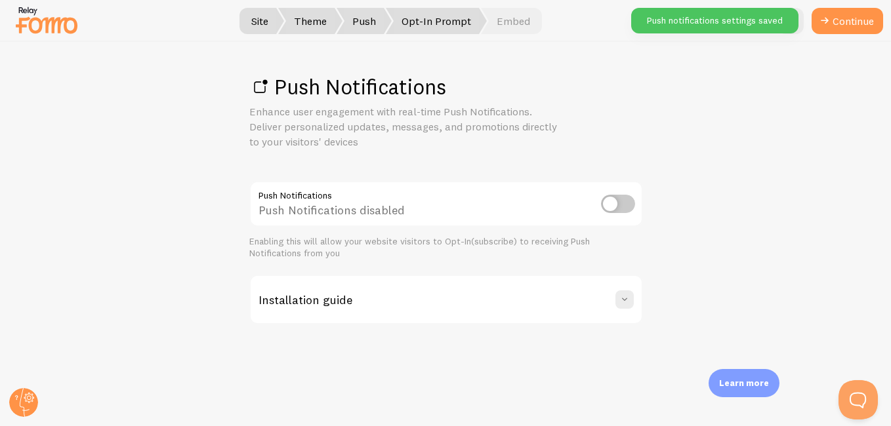
click at [426, 16] on span "Opt-In Prompt" at bounding box center [436, 21] width 101 height 26
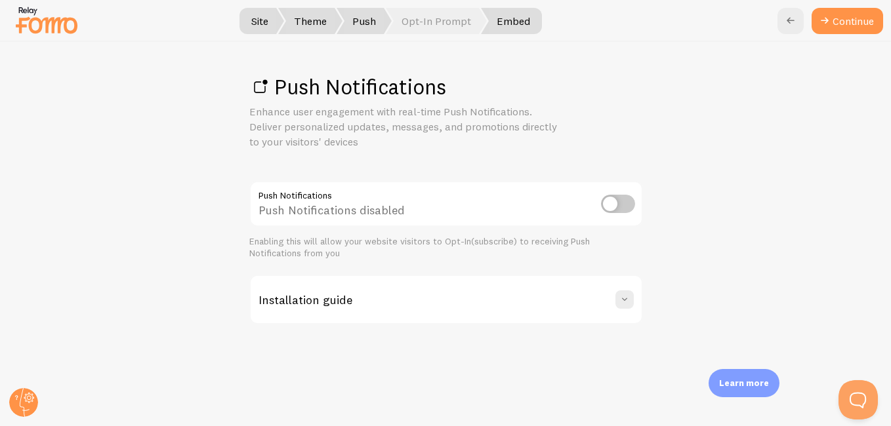
click at [492, 26] on span "Embed" at bounding box center [511, 21] width 61 height 26
click at [369, 18] on span "Push" at bounding box center [363, 21] width 55 height 26
click at [606, 207] on input "checkbox" at bounding box center [618, 204] width 34 height 18
checkbox input "true"
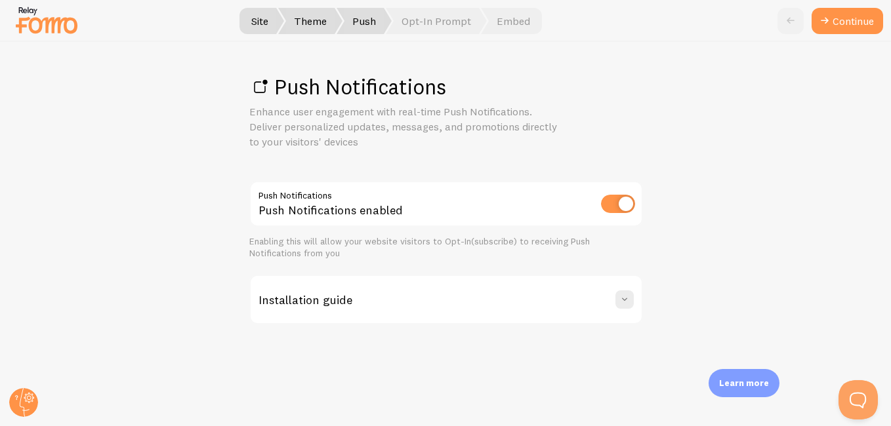
click at [603, 293] on div "Installation guide" at bounding box center [446, 299] width 391 height 47
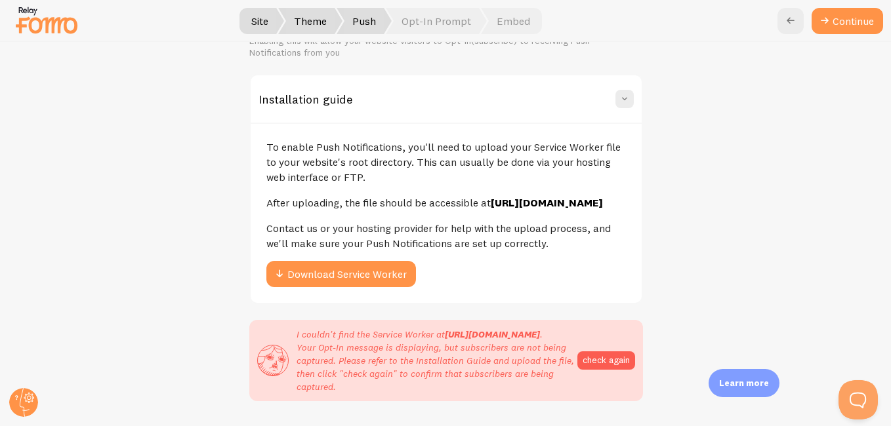
scroll to position [203, 0]
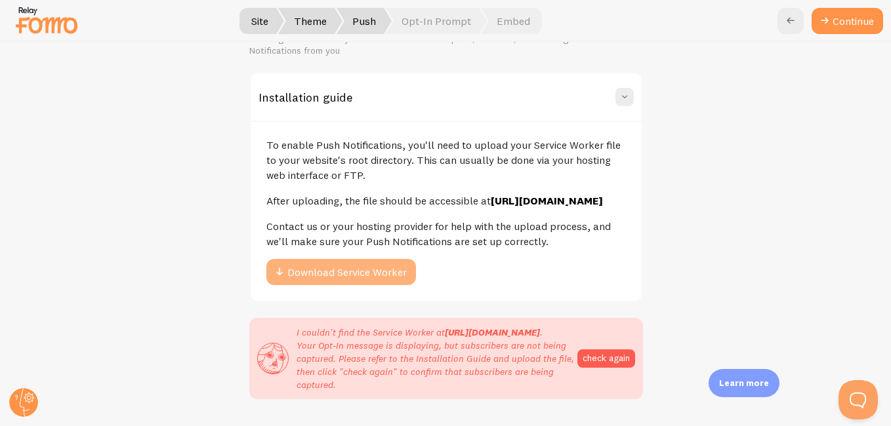
click at [331, 285] on button "Download Service Worker" at bounding box center [341, 272] width 150 height 26
